Goal: Task Accomplishment & Management: Use online tool/utility

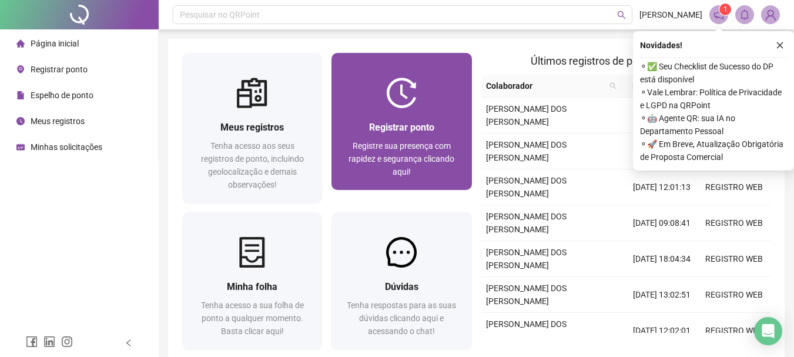
click at [395, 137] on div "Registrar ponto Registre sua presença com rapidez e segurança clicando aqui!" at bounding box center [402, 149] width 112 height 58
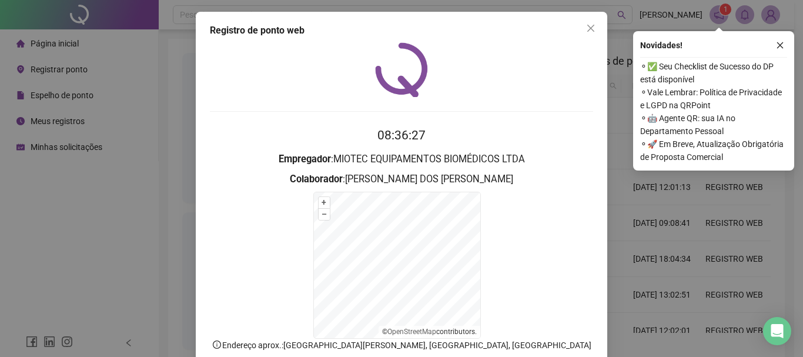
scroll to position [73, 0]
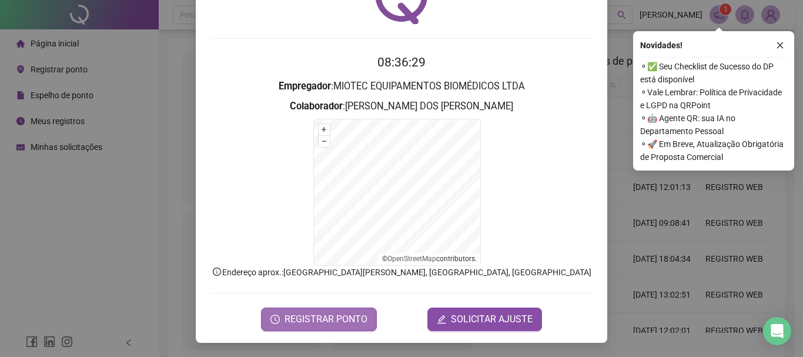
click at [335, 316] on span "REGISTRAR PONTO" at bounding box center [325, 319] width 83 height 14
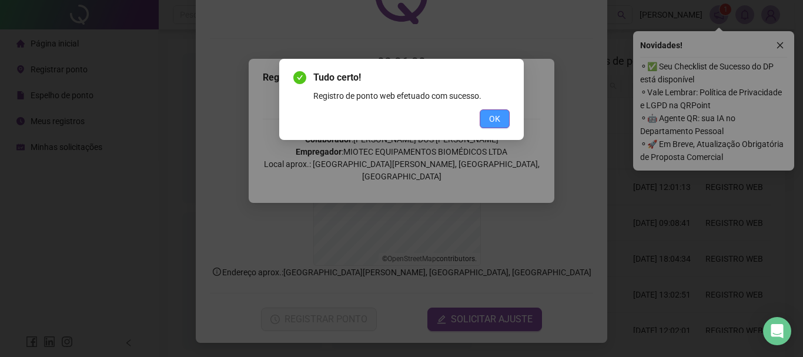
click at [492, 120] on span "OK" at bounding box center [494, 118] width 11 height 13
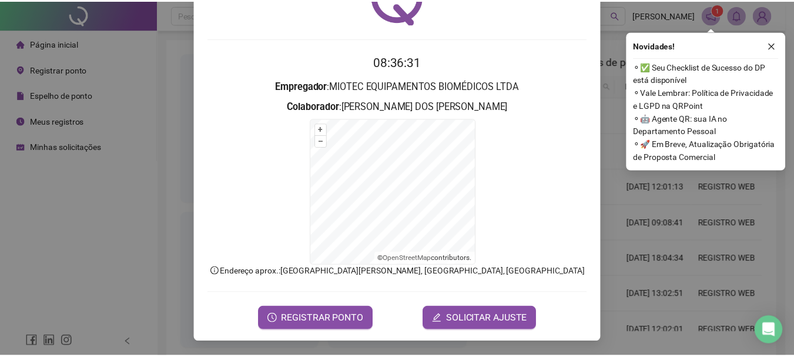
scroll to position [0, 0]
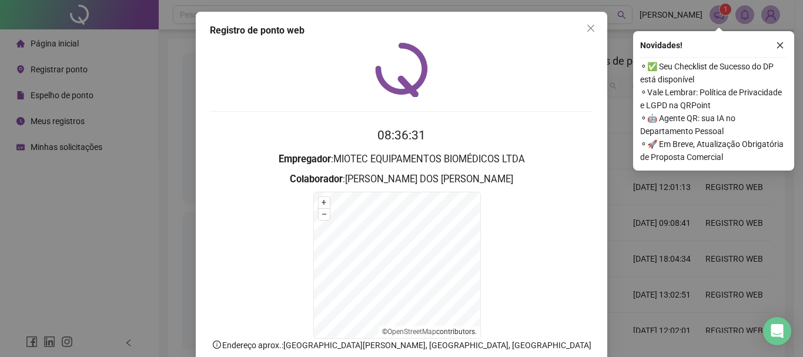
drag, startPoint x: 585, startPoint y: 19, endPoint x: 583, endPoint y: 28, distance: 8.9
click at [583, 23] on button "Close" at bounding box center [590, 28] width 19 height 19
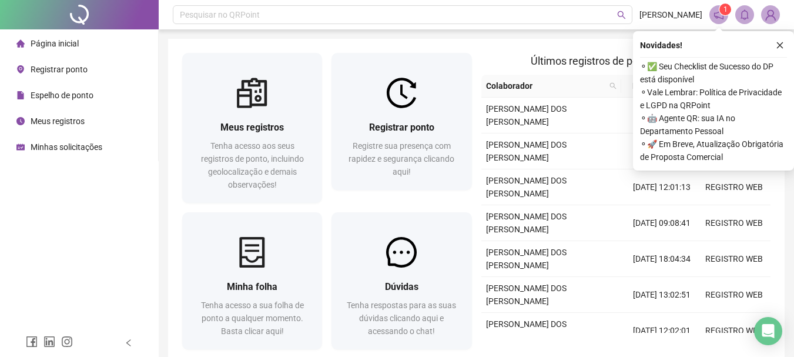
drag, startPoint x: 246, startPoint y: 247, endPoint x: 104, endPoint y: 95, distance: 208.3
click at [247, 247] on img at bounding box center [252, 252] width 31 height 31
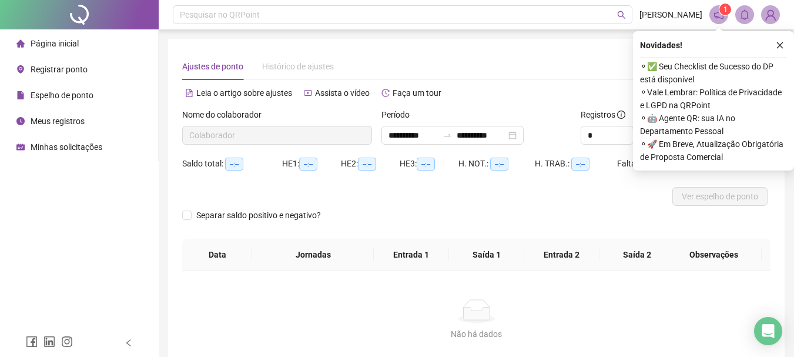
type input "**********"
click at [54, 39] on span "Página inicial" at bounding box center [55, 43] width 48 height 9
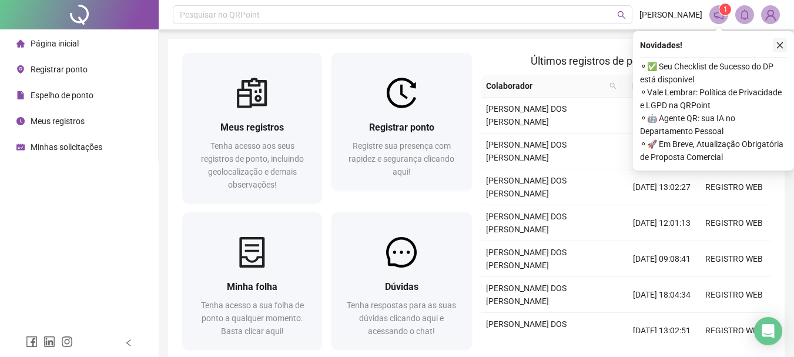
click at [782, 46] on icon "close" at bounding box center [780, 45] width 8 height 8
